Goal: Information Seeking & Learning: Learn about a topic

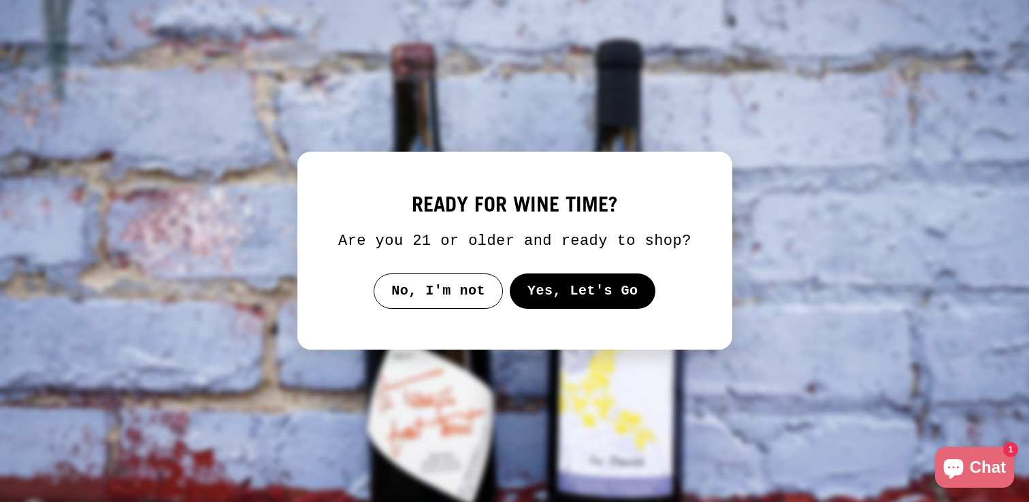
click at [565, 286] on button "Yes, Let's Go" at bounding box center [582, 291] width 146 height 35
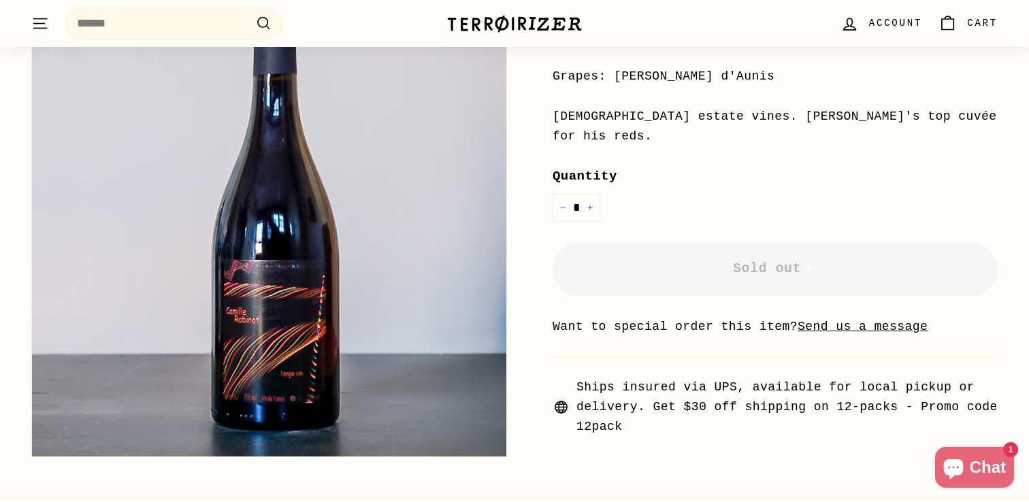
scroll to position [378, 0]
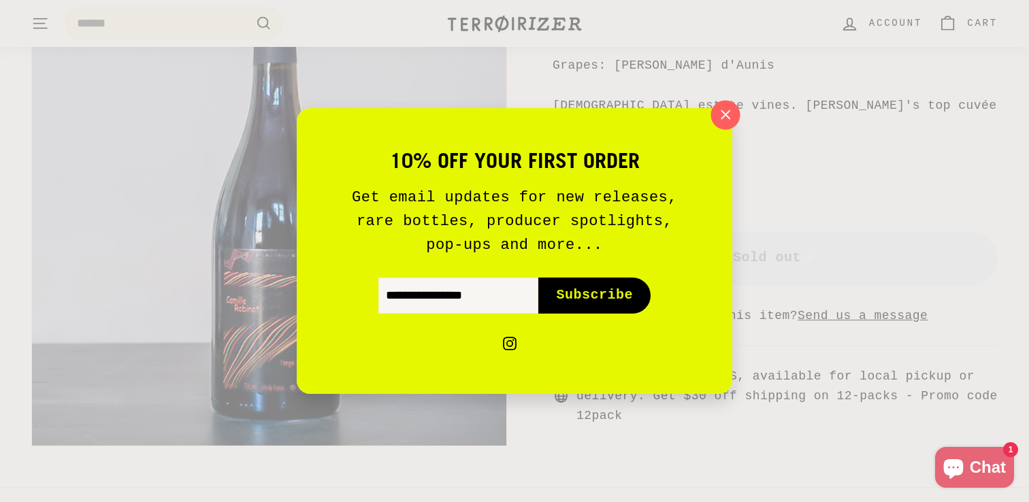
click at [717, 122] on icon "button" at bounding box center [725, 115] width 20 height 20
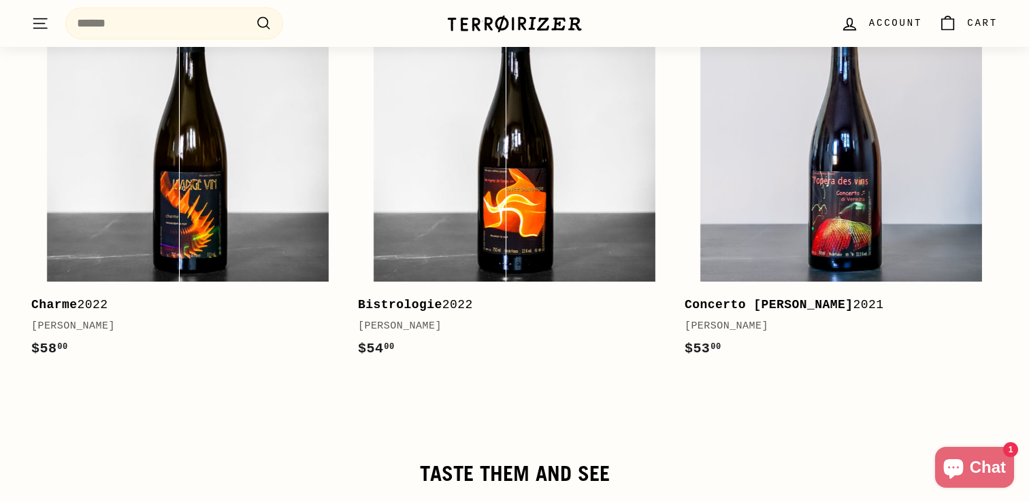
scroll to position [2397, 0]
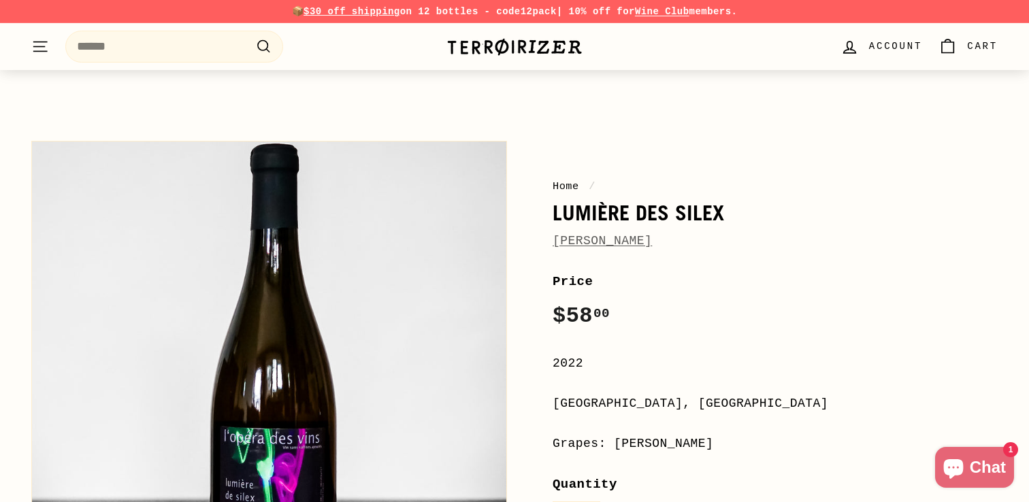
scroll to position [1, 0]
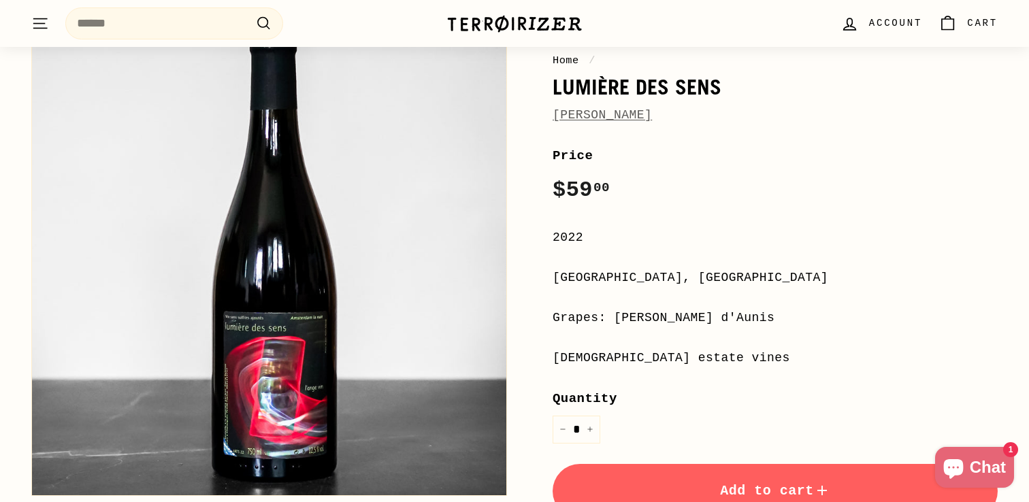
scroll to position [122, 0]
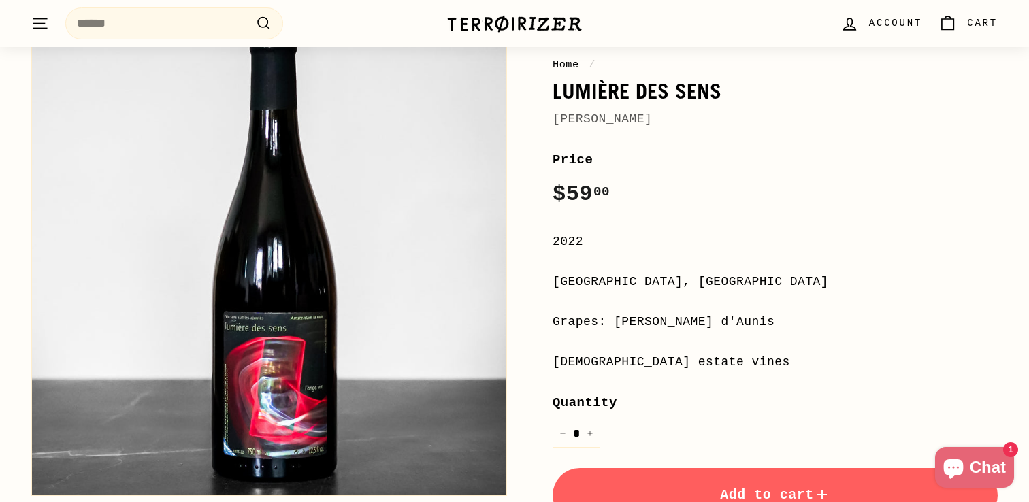
click at [664, 87] on h1 "Lumière des Sens" at bounding box center [775, 91] width 445 height 23
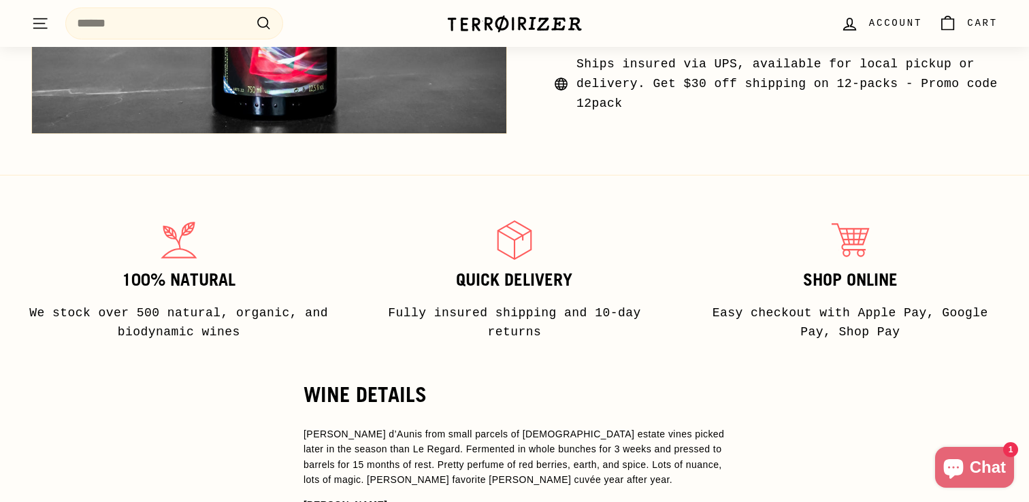
scroll to position [703, 0]
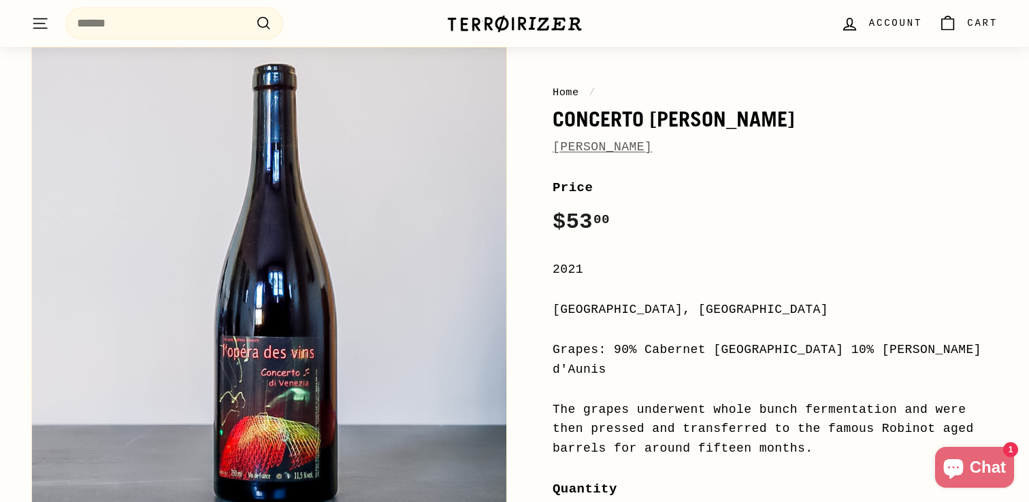
scroll to position [89, 0]
